Goal: Task Accomplishment & Management: Manage account settings

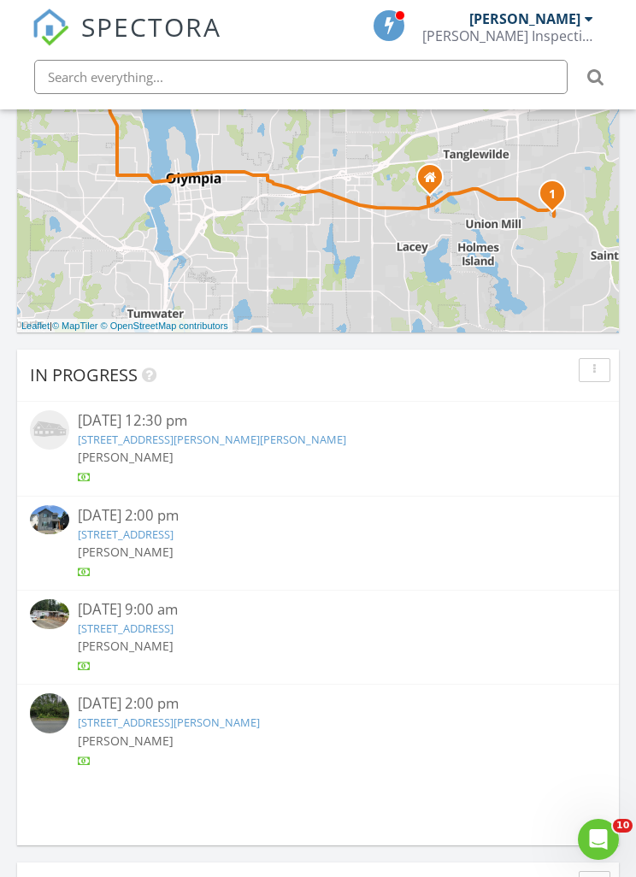
scroll to position [931, 0]
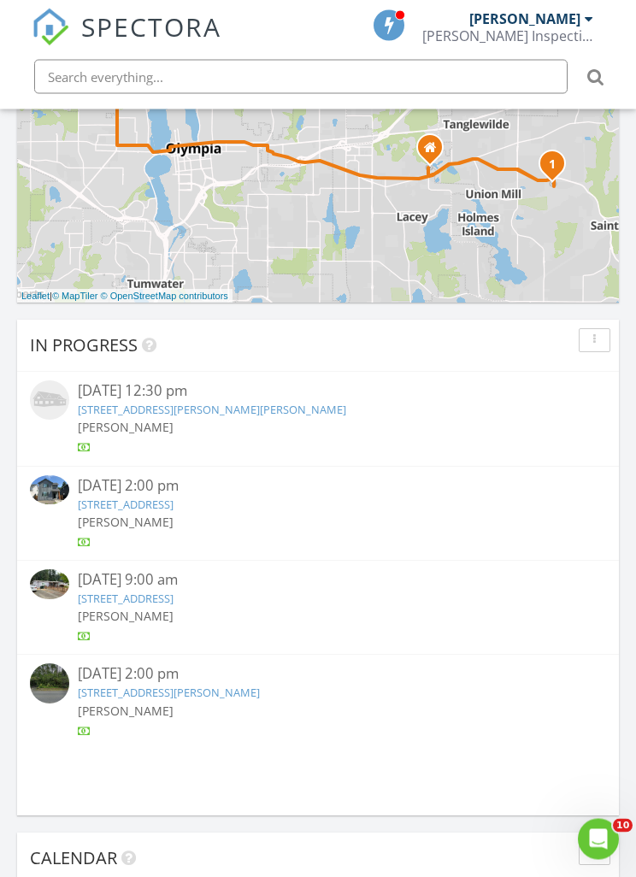
click at [173, 500] on link "153 Veranda Ln SE, Olympia, WA 98513" at bounding box center [126, 504] width 96 height 15
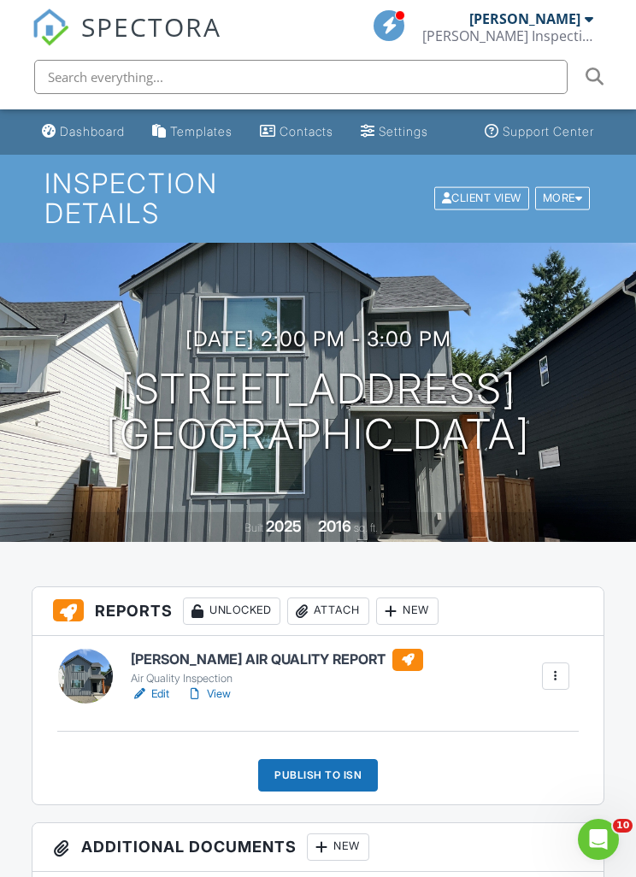
click at [346, 620] on div "Attach" at bounding box center [328, 610] width 82 height 27
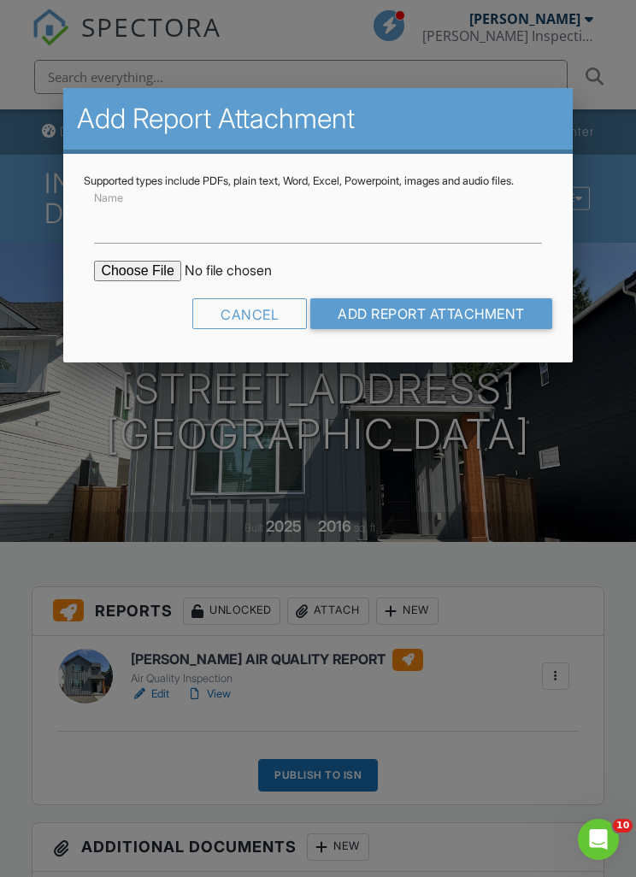
click at [140, 281] on input "file" at bounding box center [239, 271] width 291 height 21
type input "C:\fakepath\153 Veranda Air Results.pdf"
click at [467, 322] on input "Add Report Attachment" at bounding box center [431, 313] width 242 height 31
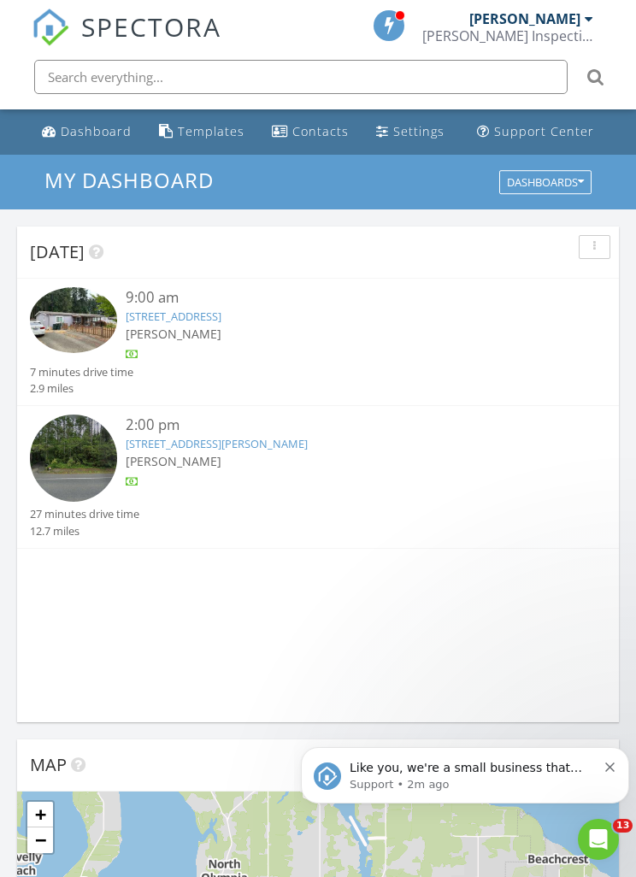
click at [221, 313] on link "1645 Pacific Ridge Dr SE, Olympia, WA 98513" at bounding box center [174, 315] width 96 height 15
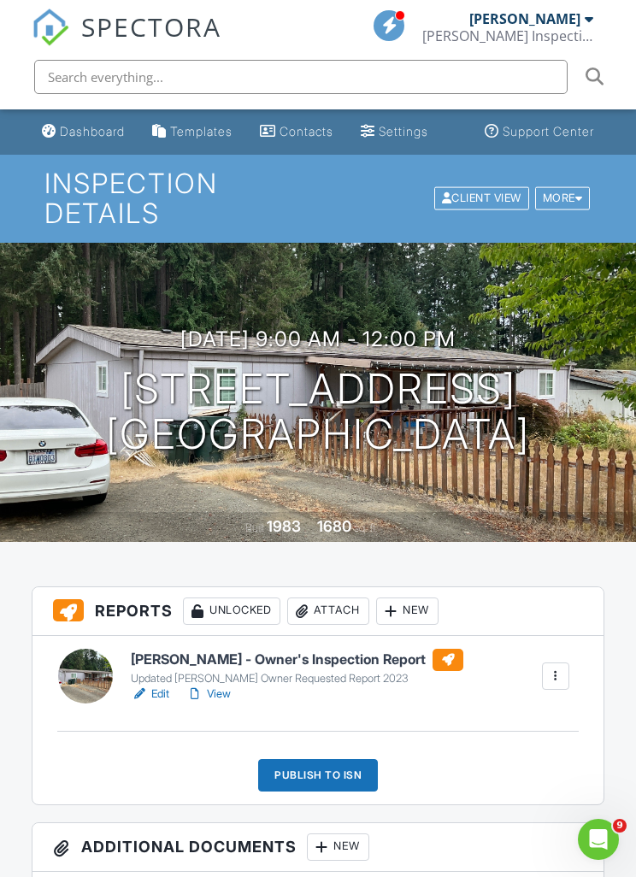
click at [333, 605] on div "Attach" at bounding box center [328, 610] width 82 height 27
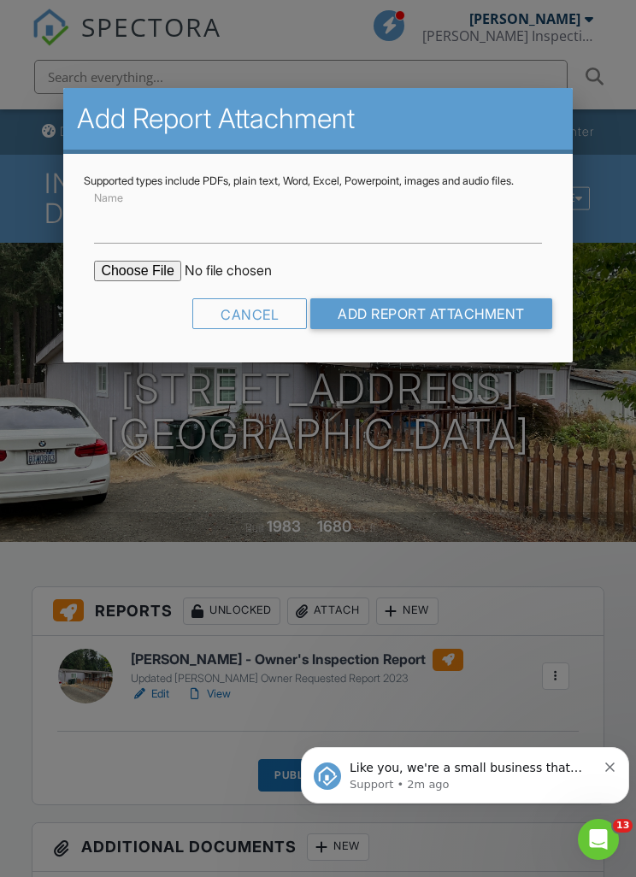
click at [141, 281] on input "file" at bounding box center [239, 271] width 291 height 21
type input "C:\fakepath\1645 Pacific Ridge Foundation Cert.pdf"
click at [502, 325] on input "Add Report Attachment" at bounding box center [431, 313] width 242 height 31
